Goal: Information Seeking & Learning: Learn about a topic

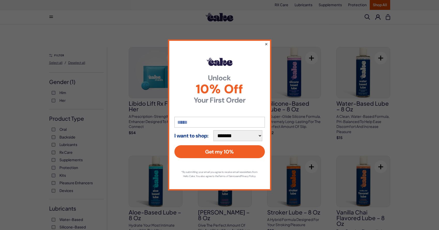
click at [267, 42] on button "×" at bounding box center [265, 44] width 3 height 6
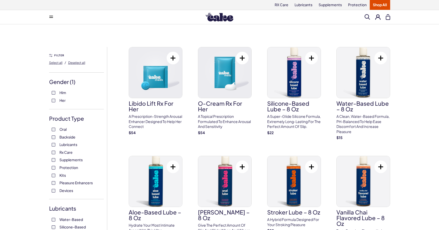
click at [50, 17] on icon at bounding box center [51, 17] width 4 height 1
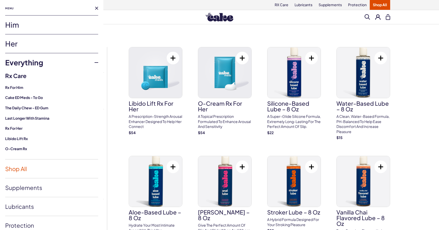
click at [24, 169] on link "Shop All" at bounding box center [51, 168] width 93 height 19
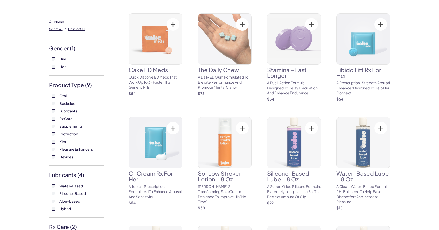
scroll to position [36, 0]
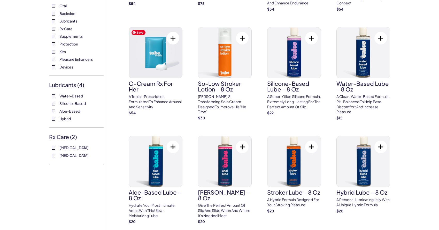
scroll to position [131, 0]
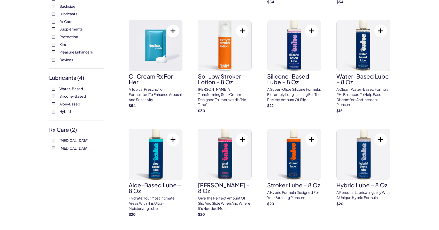
click at [55, 143] on div "Sildenafil Tadalafil" at bounding box center [76, 144] width 55 height 13
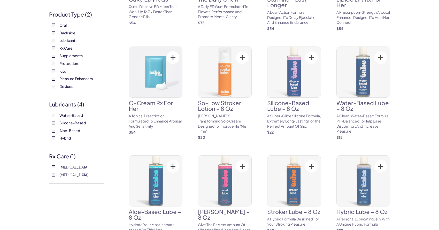
scroll to position [183, 0]
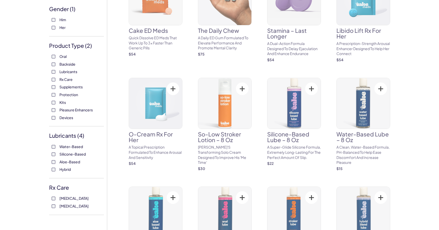
scroll to position [110, 0]
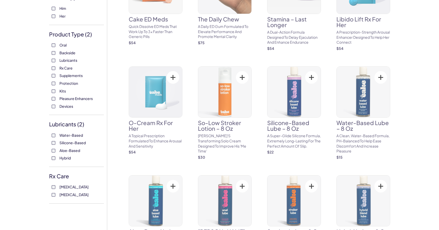
scroll to position [85, 0]
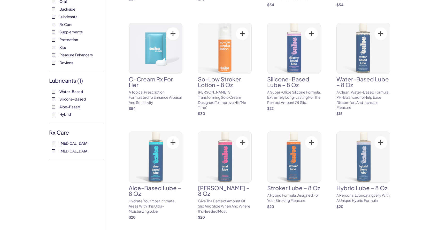
scroll to position [129, 0]
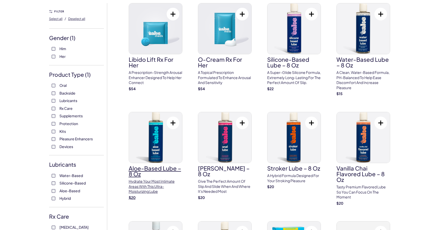
scroll to position [43, 0]
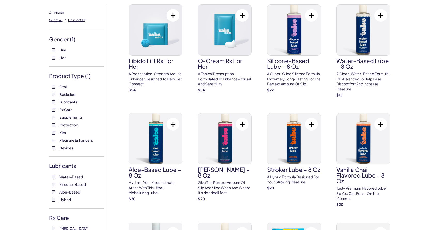
click at [74, 20] on span "Deselect all" at bounding box center [76, 20] width 17 height 4
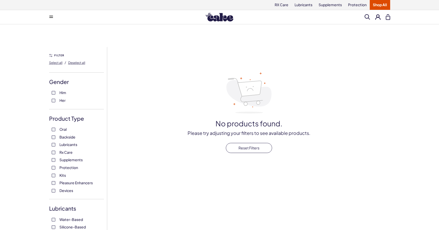
click at [50, 15] on button at bounding box center [51, 17] width 10 height 10
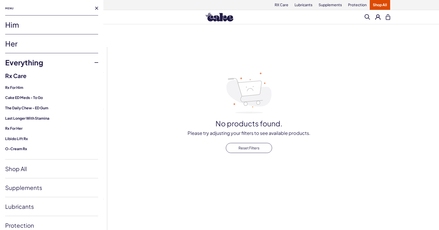
click at [35, 41] on link "Her" at bounding box center [51, 43] width 93 height 19
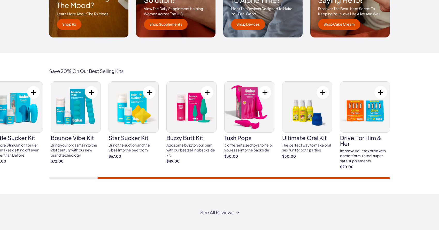
scroll to position [860, 0]
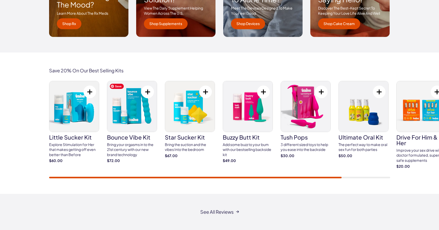
click at [135, 108] on img at bounding box center [132, 106] width 50 height 51
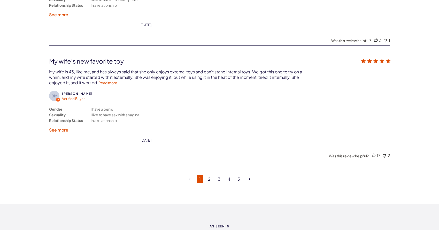
scroll to position [1434, 0]
click at [113, 80] on link "Read more" at bounding box center [107, 82] width 19 height 5
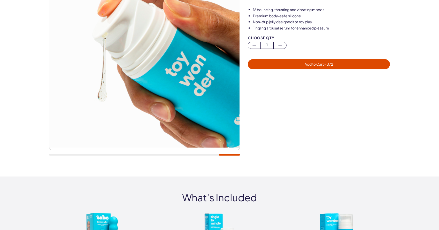
scroll to position [0, 0]
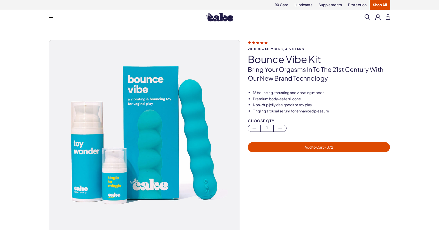
click at [382, 4] on link "Shop All" at bounding box center [380, 5] width 20 height 10
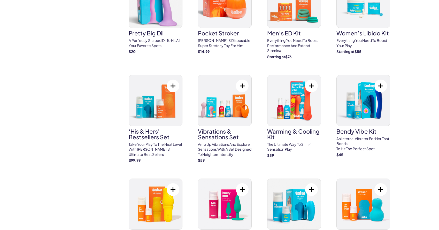
scroll to position [1613, 0]
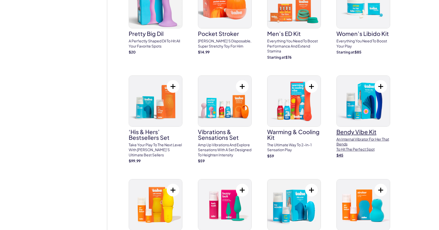
click at [354, 129] on h3 "Bendy Vibe Kit" at bounding box center [363, 132] width 54 height 6
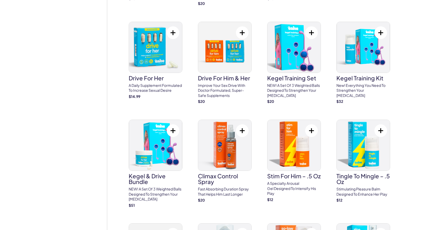
scroll to position [455, 0]
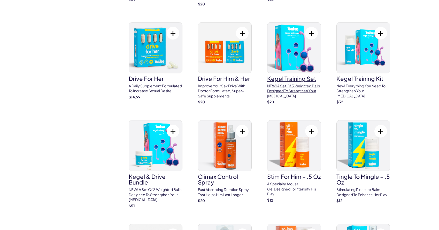
click at [292, 81] on h3 "Kegel Training Set" at bounding box center [294, 79] width 54 height 6
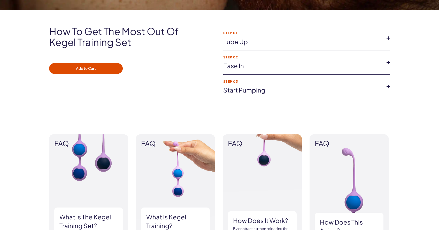
scroll to position [370, 0]
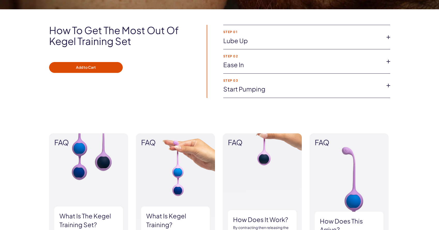
click at [266, 85] on link "Start pumping" at bounding box center [302, 89] width 159 height 9
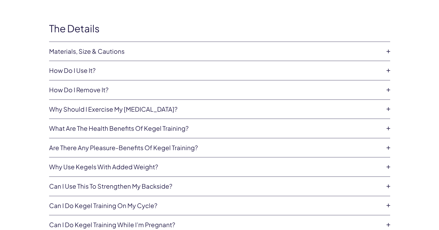
scroll to position [860, 0]
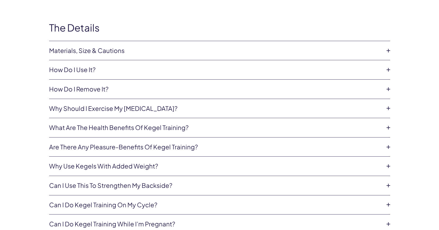
click at [351, 70] on link "How do I use it?" at bounding box center [215, 69] width 333 height 9
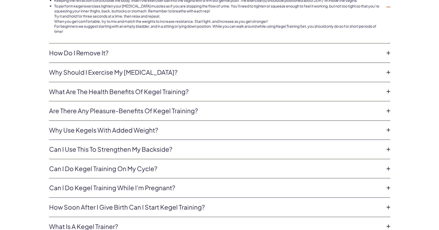
scroll to position [951, 0]
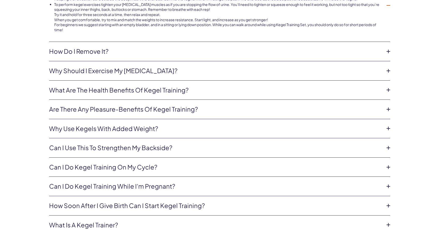
click at [262, 49] on link "How do I remove it?" at bounding box center [215, 51] width 333 height 9
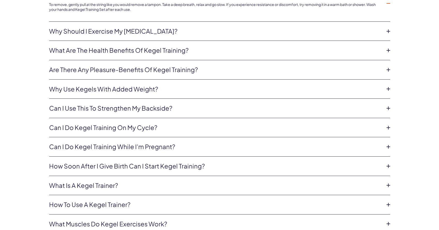
scroll to position [955, 0]
click at [261, 31] on link "Why should I exercise my [MEDICAL_DATA]?" at bounding box center [215, 30] width 333 height 9
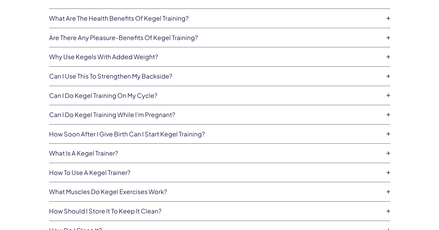
scroll to position [1008, 0]
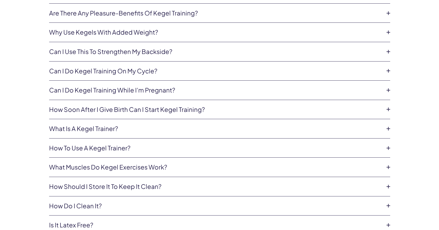
click at [261, 31] on link "Why use Kegels with added weight?" at bounding box center [215, 32] width 333 height 9
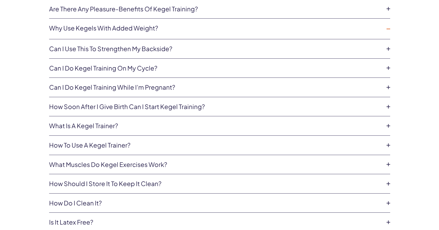
scroll to position [994, 0]
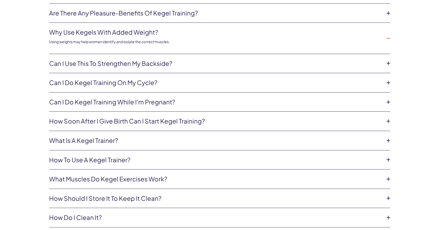
click at [261, 31] on link "Why use Kegels with added weight?" at bounding box center [215, 32] width 333 height 9
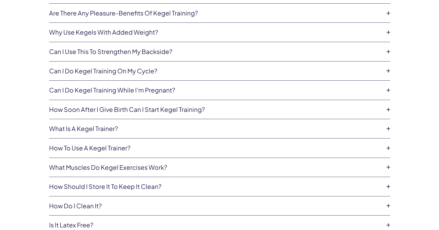
click at [257, 47] on link "Can I use this to strengthen my backside?" at bounding box center [215, 51] width 333 height 9
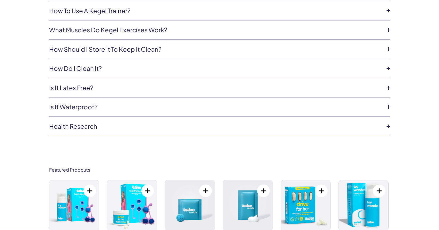
scroll to position [1144, 0]
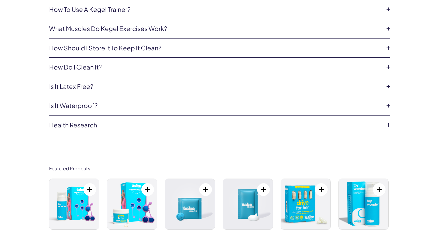
click at [245, 44] on link "How should I store it to keep it clean?" at bounding box center [215, 48] width 333 height 9
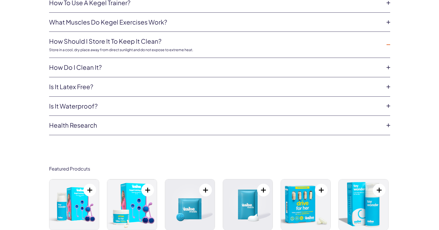
scroll to position [1132, 0]
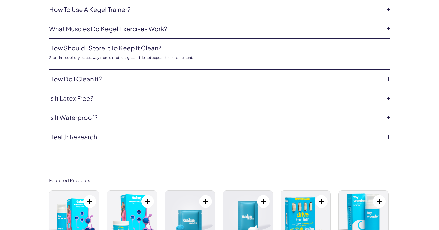
click at [245, 44] on link "How should I store it to keep it clean?" at bounding box center [215, 48] width 333 height 9
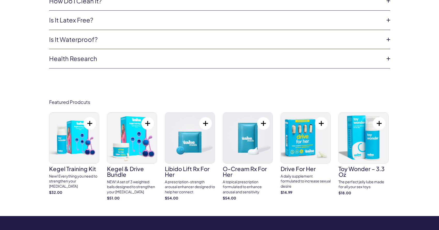
scroll to position [1199, 0]
click at [244, 42] on li "Is it waterproof? The Kegel Training set is fully waterproof." at bounding box center [219, 39] width 341 height 19
click at [242, 38] on link "Is it waterproof?" at bounding box center [215, 39] width 333 height 9
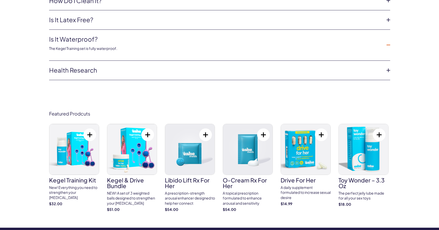
click at [242, 38] on link "Is it waterproof?" at bounding box center [215, 39] width 333 height 9
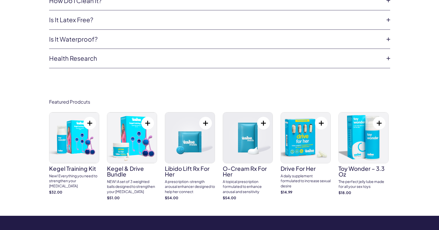
click at [237, 54] on link "Health Research" at bounding box center [215, 58] width 333 height 9
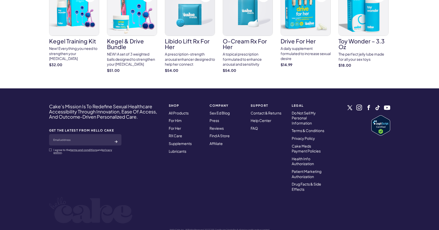
scroll to position [1345, 0]
